Goal: Find specific page/section: Find specific page/section

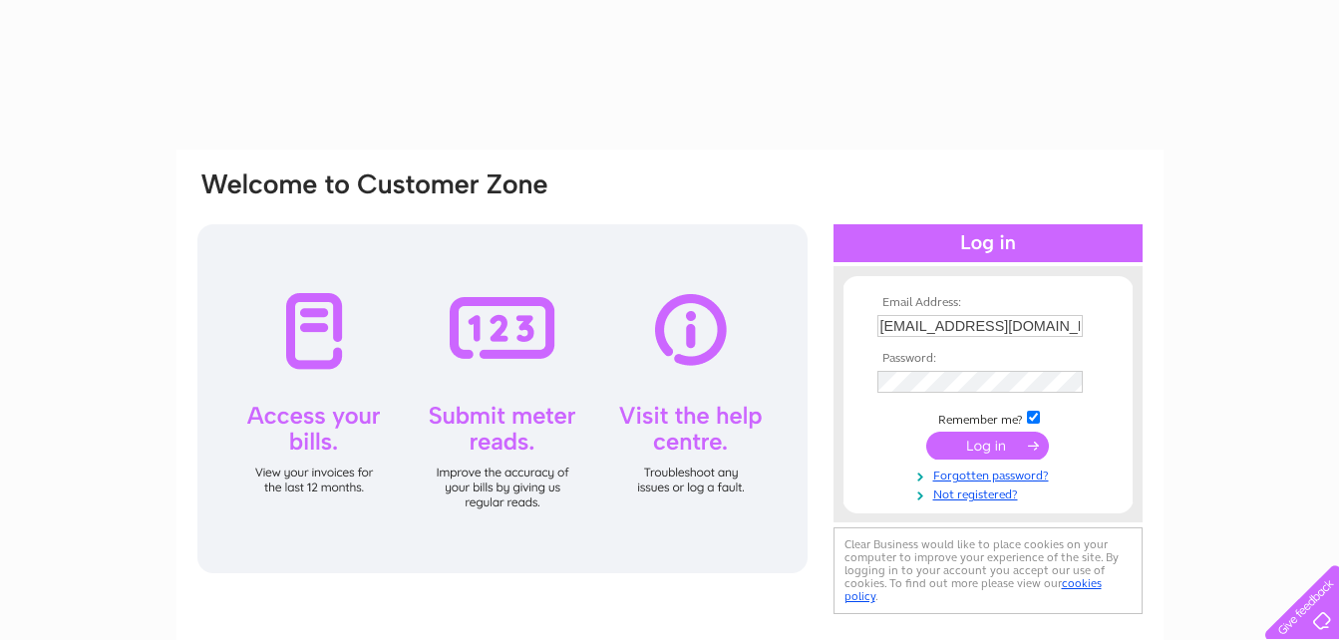
click at [995, 437] on input "submit" at bounding box center [987, 446] width 123 height 28
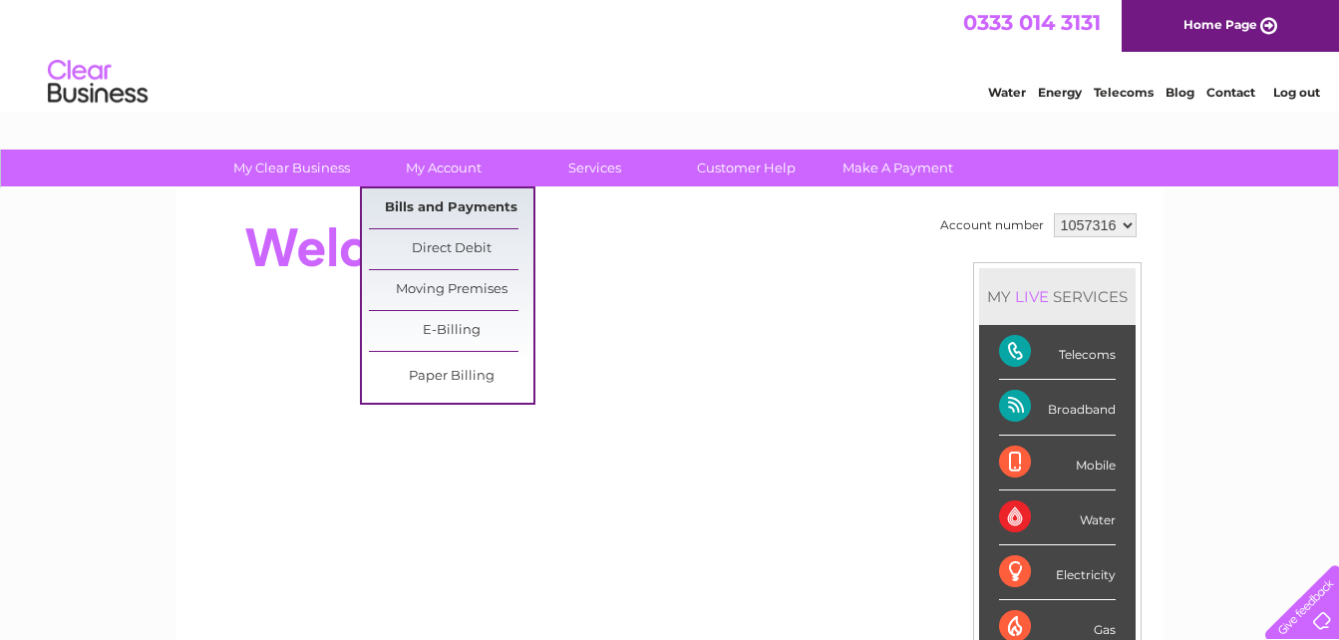
click at [463, 200] on link "Bills and Payments" at bounding box center [451, 208] width 164 height 40
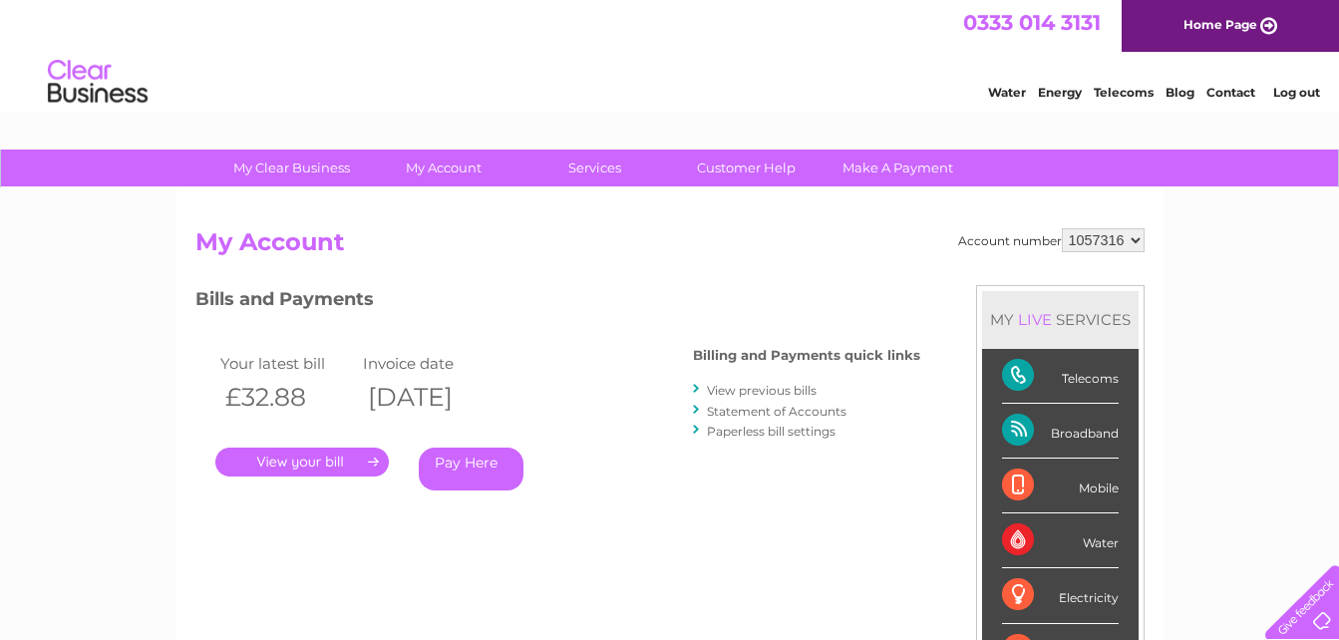
click at [350, 468] on link "." at bounding box center [301, 462] width 173 height 29
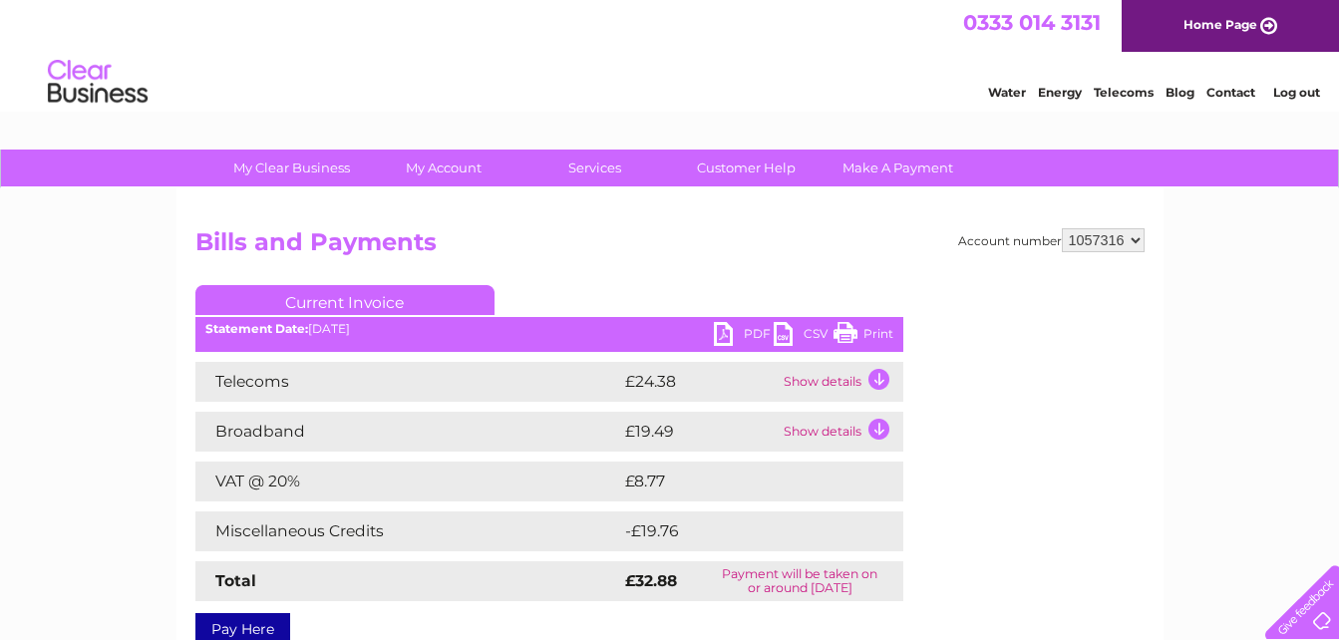
click at [887, 332] on link "Print" at bounding box center [863, 336] width 60 height 29
